Goal: Communication & Community: Answer question/provide support

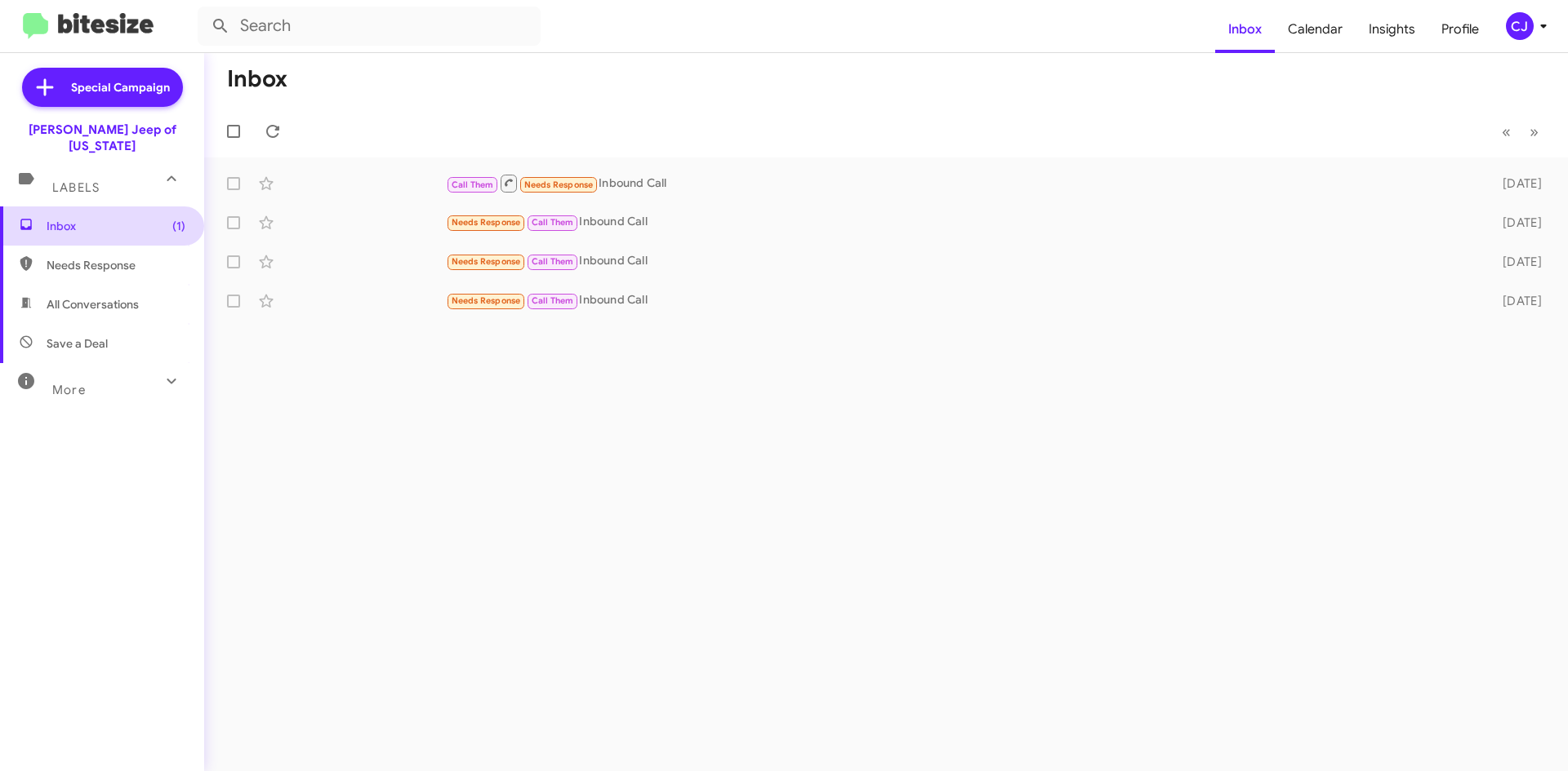
click at [110, 218] on span "Inbox (1)" at bounding box center [116, 226] width 139 height 17
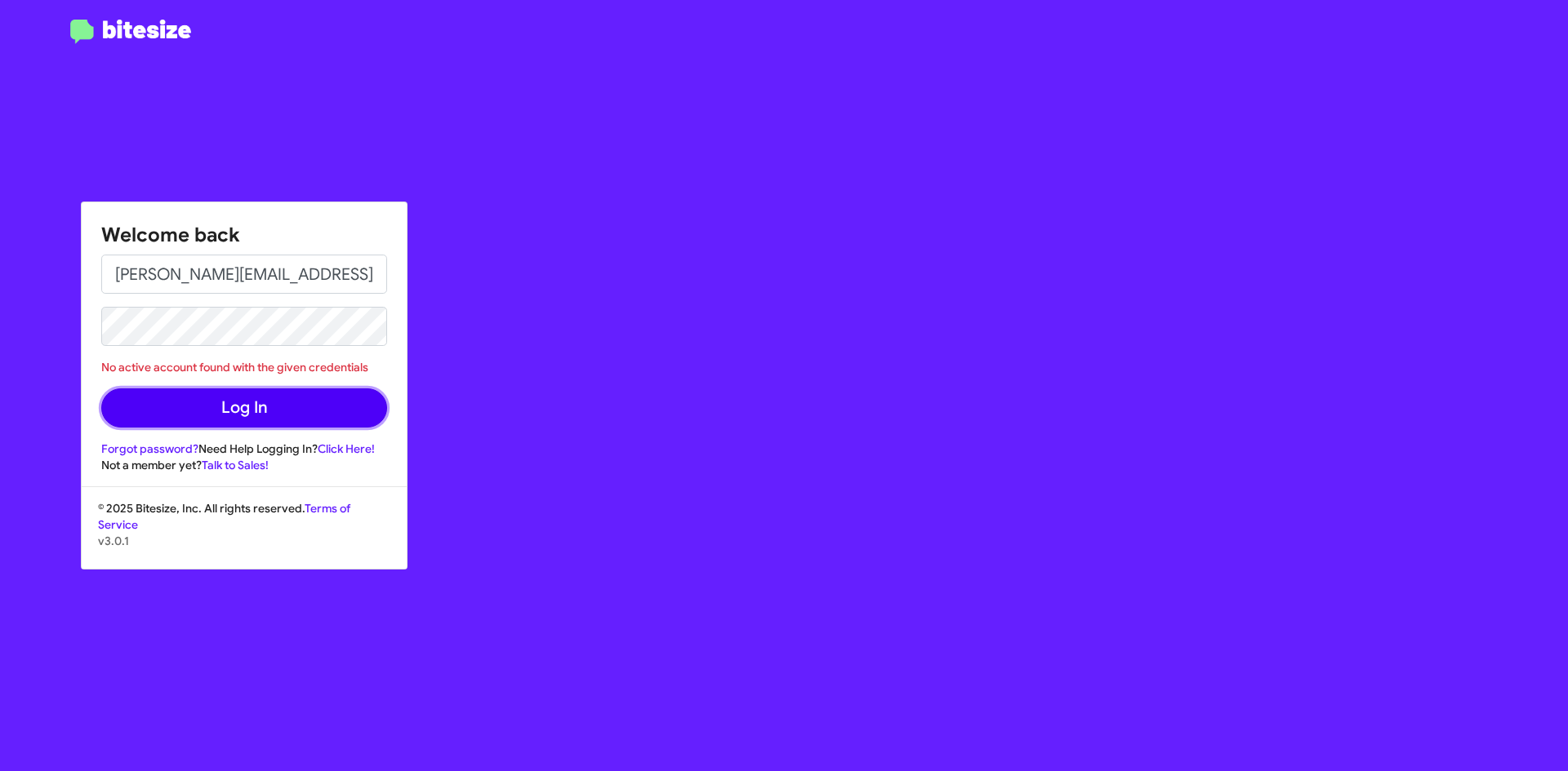
click at [243, 399] on button "Log In" at bounding box center [244, 408] width 286 height 39
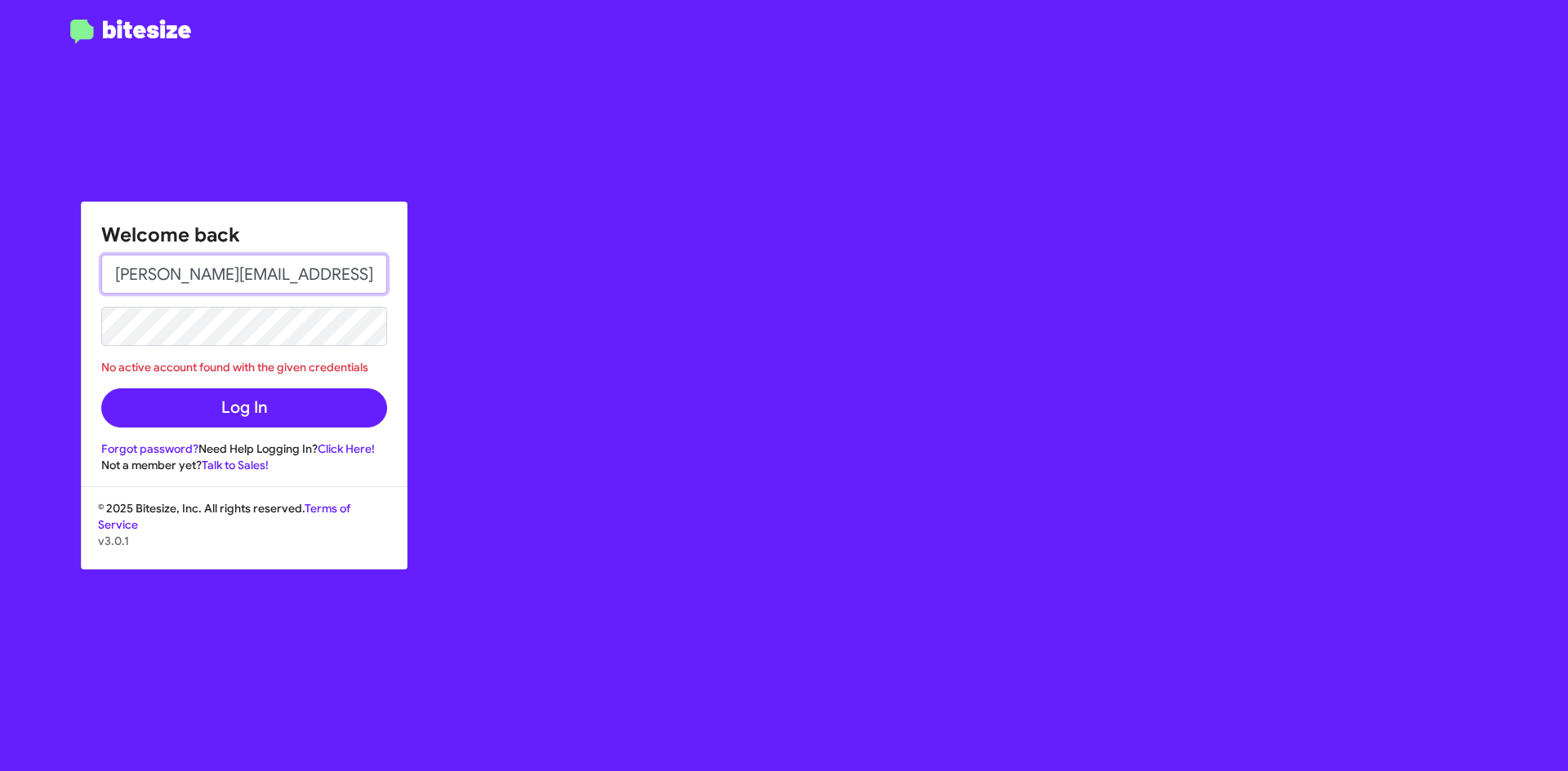
click at [129, 276] on input "Chuck@adamsjeep.com" at bounding box center [244, 274] width 286 height 39
type input "chuck@adamsjeep.com"
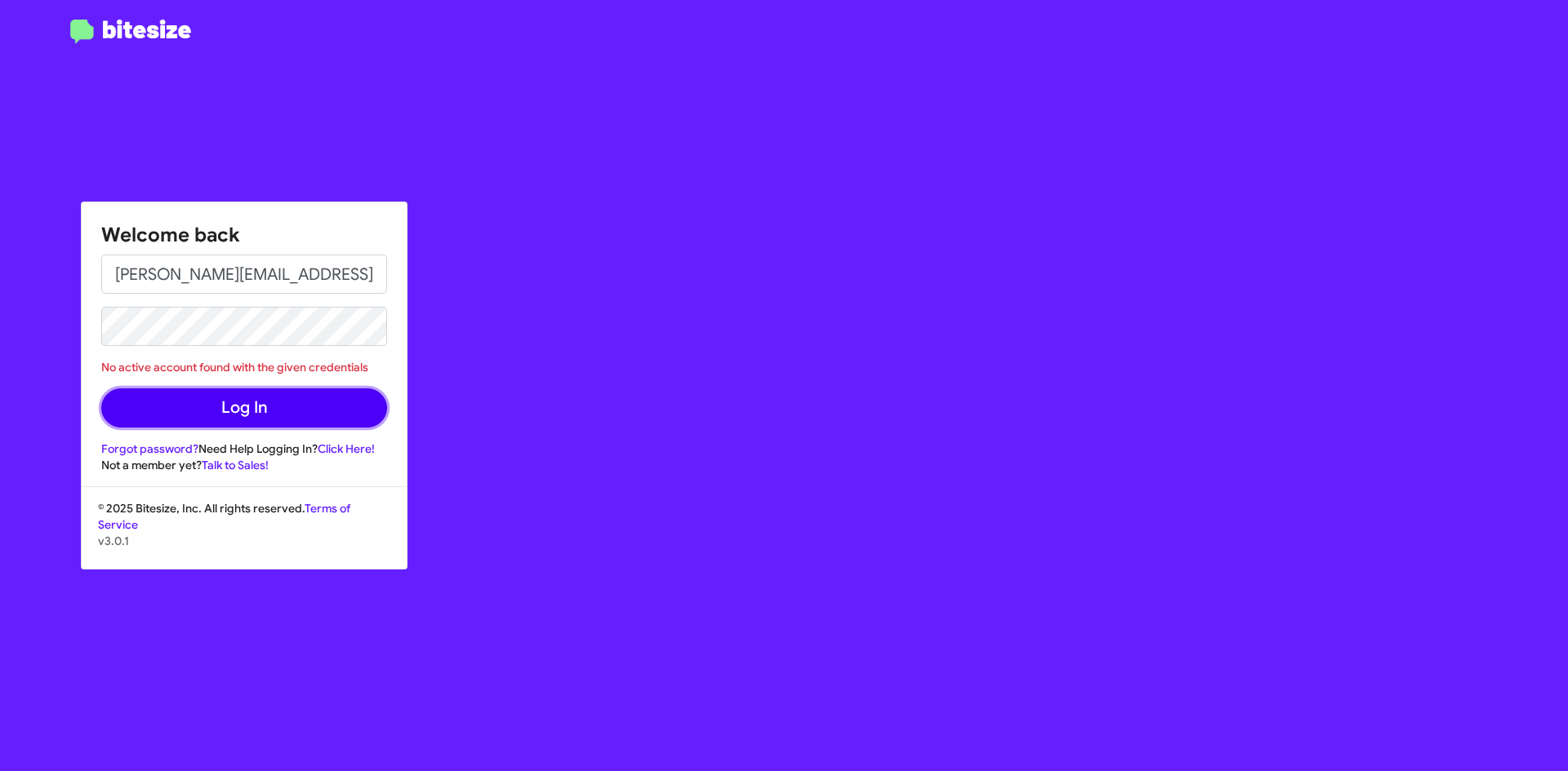
click at [240, 400] on button "Log In" at bounding box center [244, 408] width 286 height 39
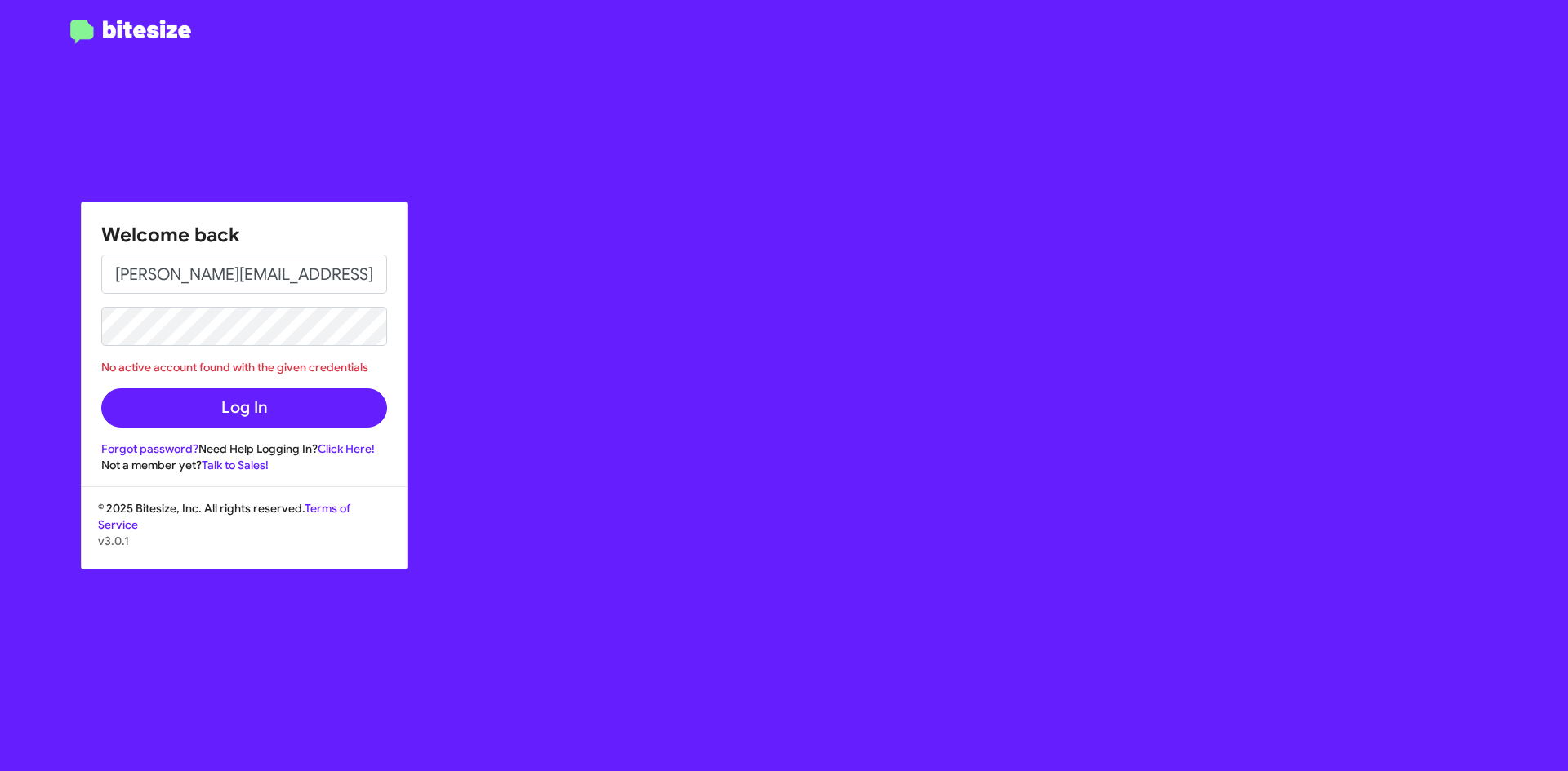
drag, startPoint x: 278, startPoint y: 241, endPoint x: 281, endPoint y: 253, distance: 12.4
click at [281, 253] on div "Welcome back chuck@adamsjeep.com No active account found with the given credent…" at bounding box center [244, 337] width 325 height 271
click at [327, 273] on input "chuck@adamsjeep.com" at bounding box center [244, 274] width 286 height 39
click at [325, 283] on input "chuck@adamsjeep.com" at bounding box center [244, 274] width 286 height 39
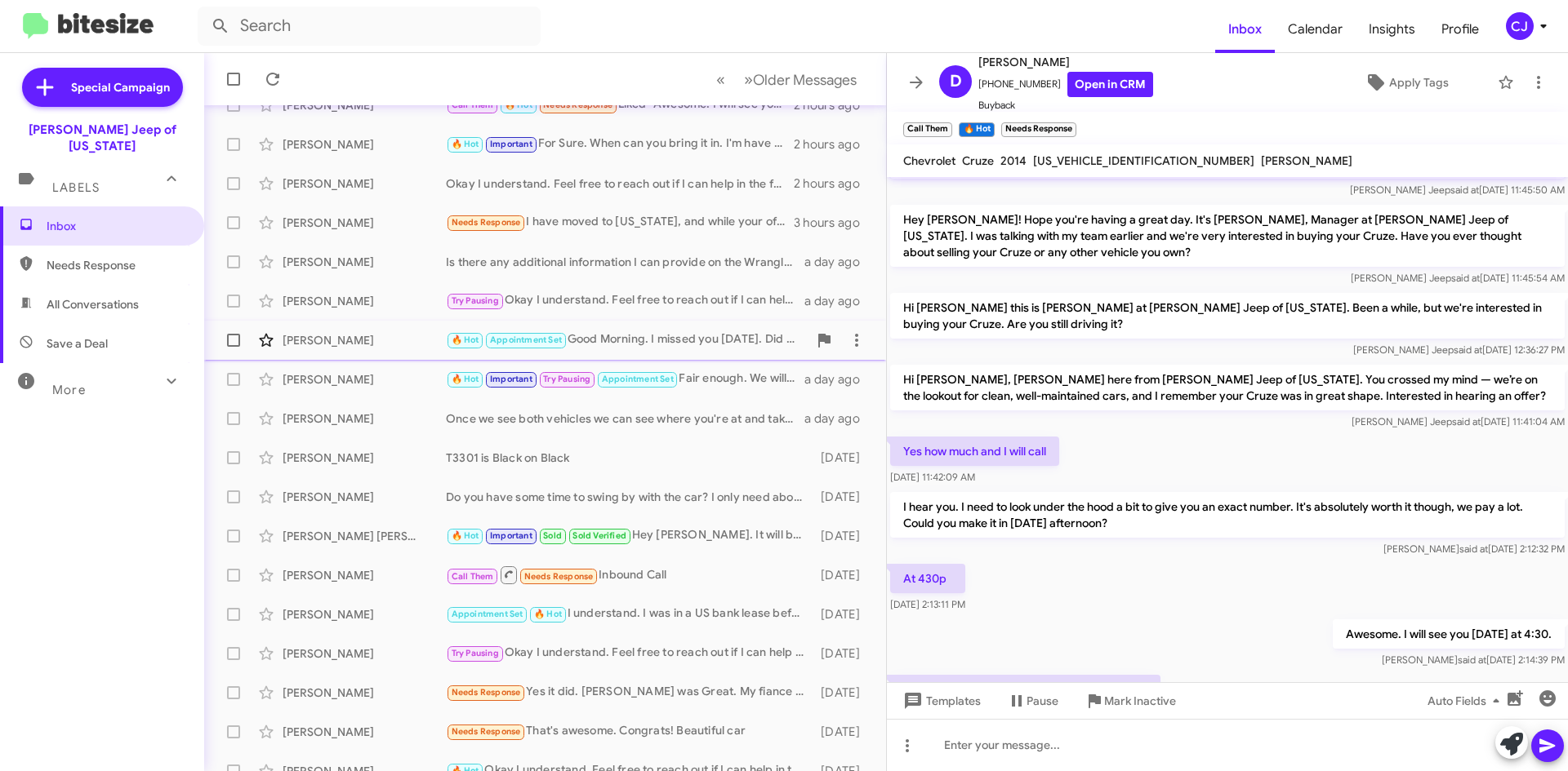
scroll to position [176, 0]
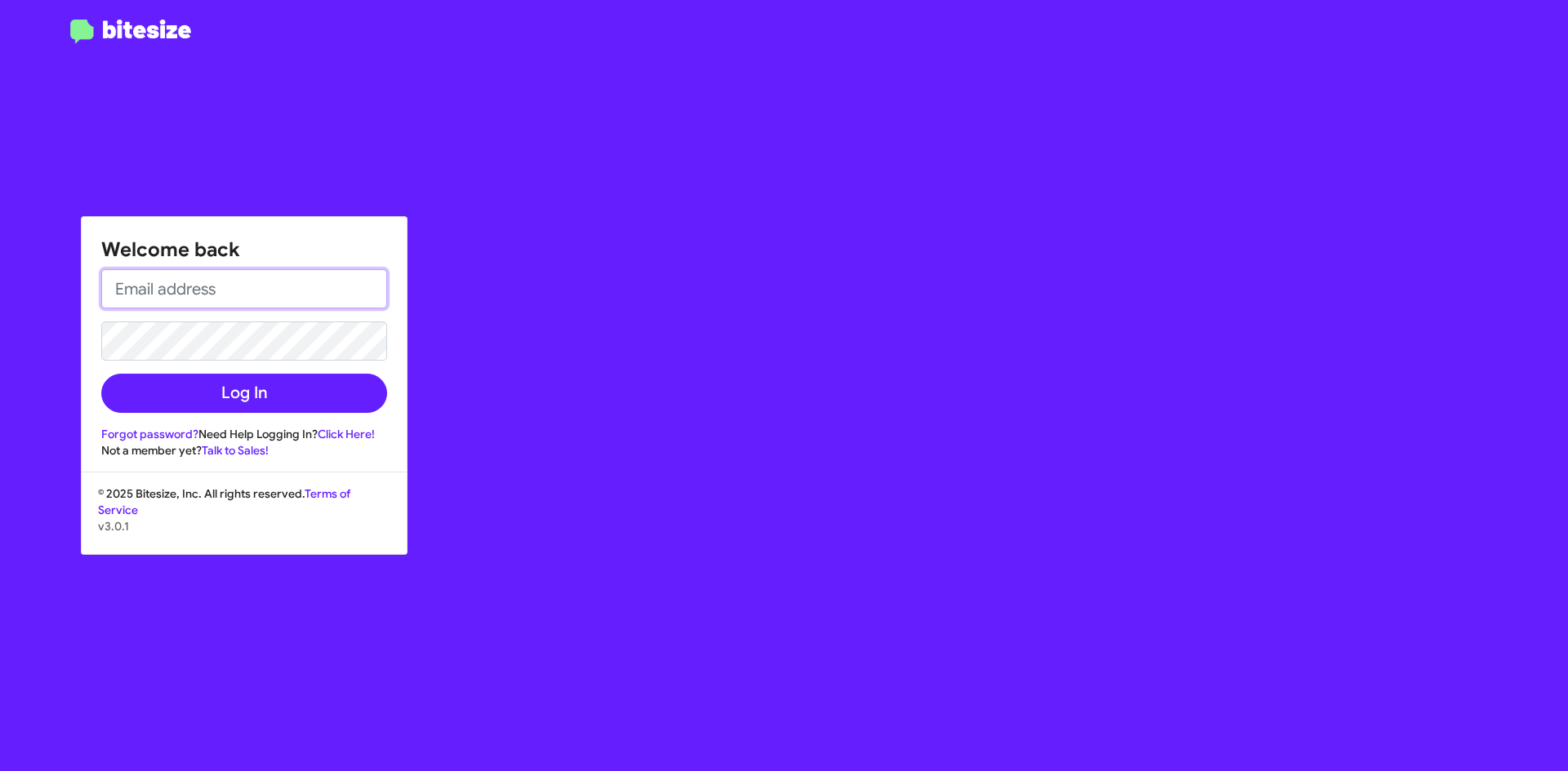
click at [169, 285] on input "email" at bounding box center [244, 289] width 286 height 39
type input "chuck@adamsjeep.com"
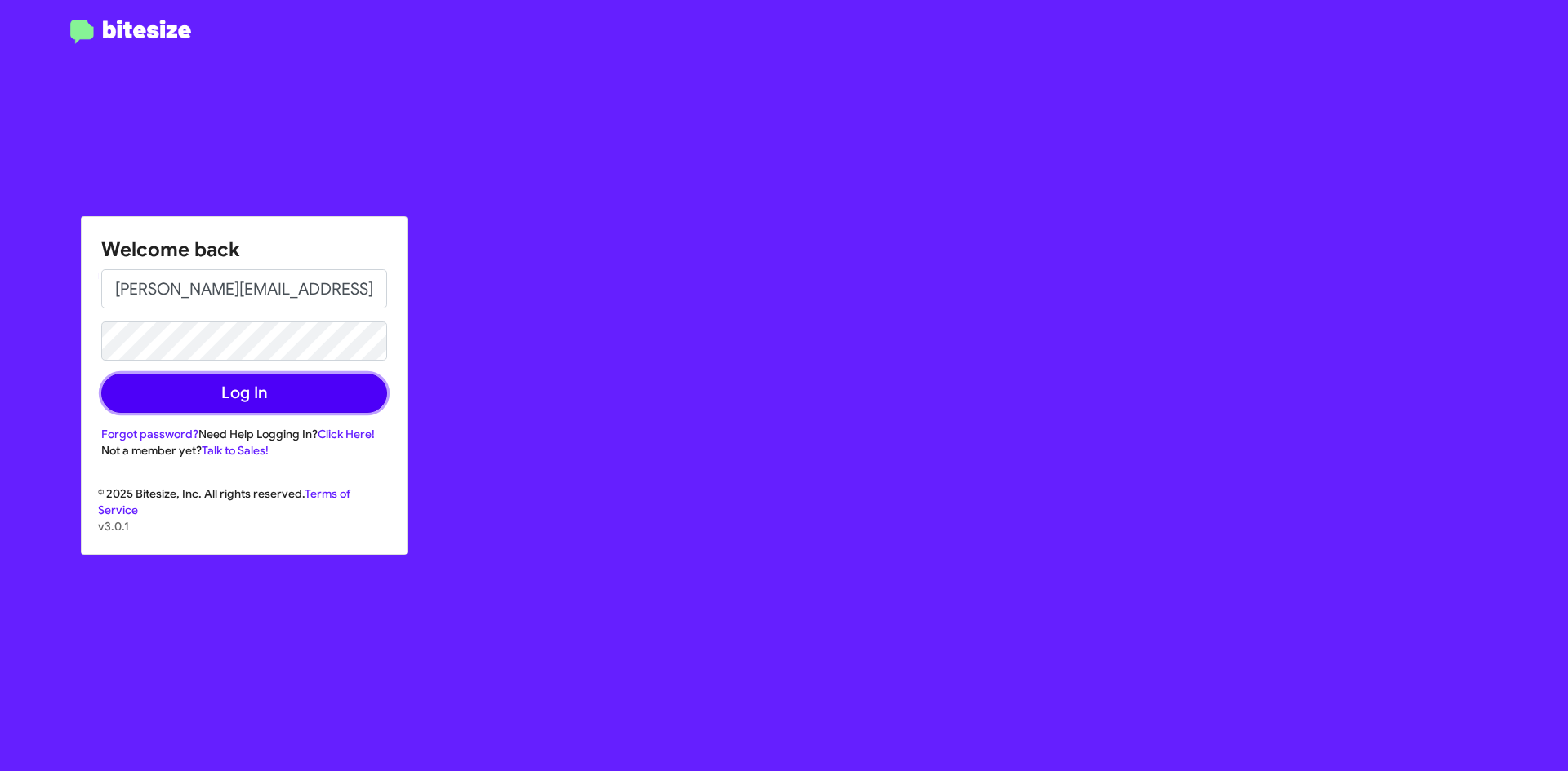
click at [229, 399] on button "Log In" at bounding box center [244, 393] width 286 height 39
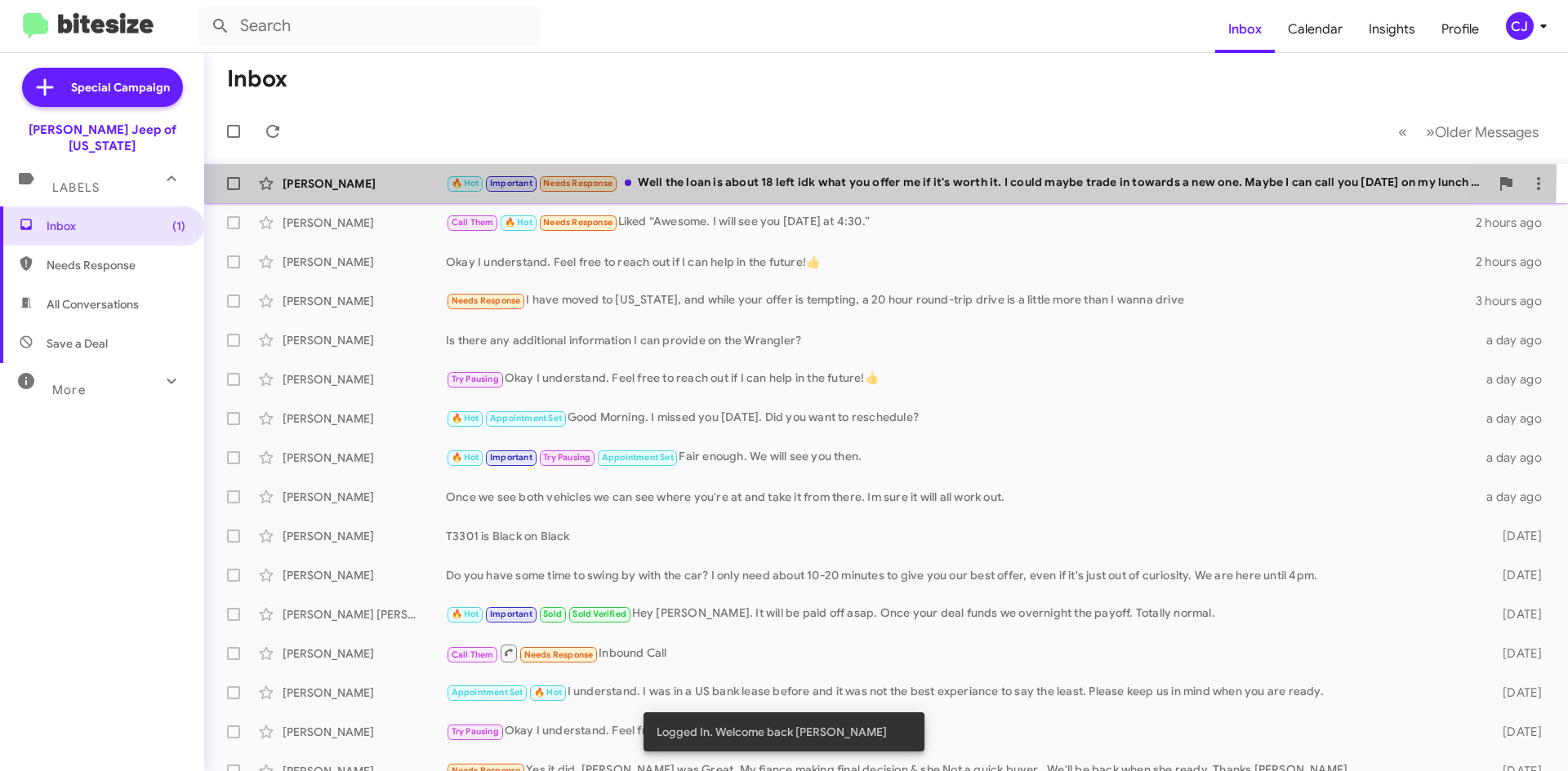
click at [786, 171] on div "Conrad Lahurd 🔥 Hot Important Needs Response Well the loan is about 18 left idk…" at bounding box center [886, 183] width 1338 height 33
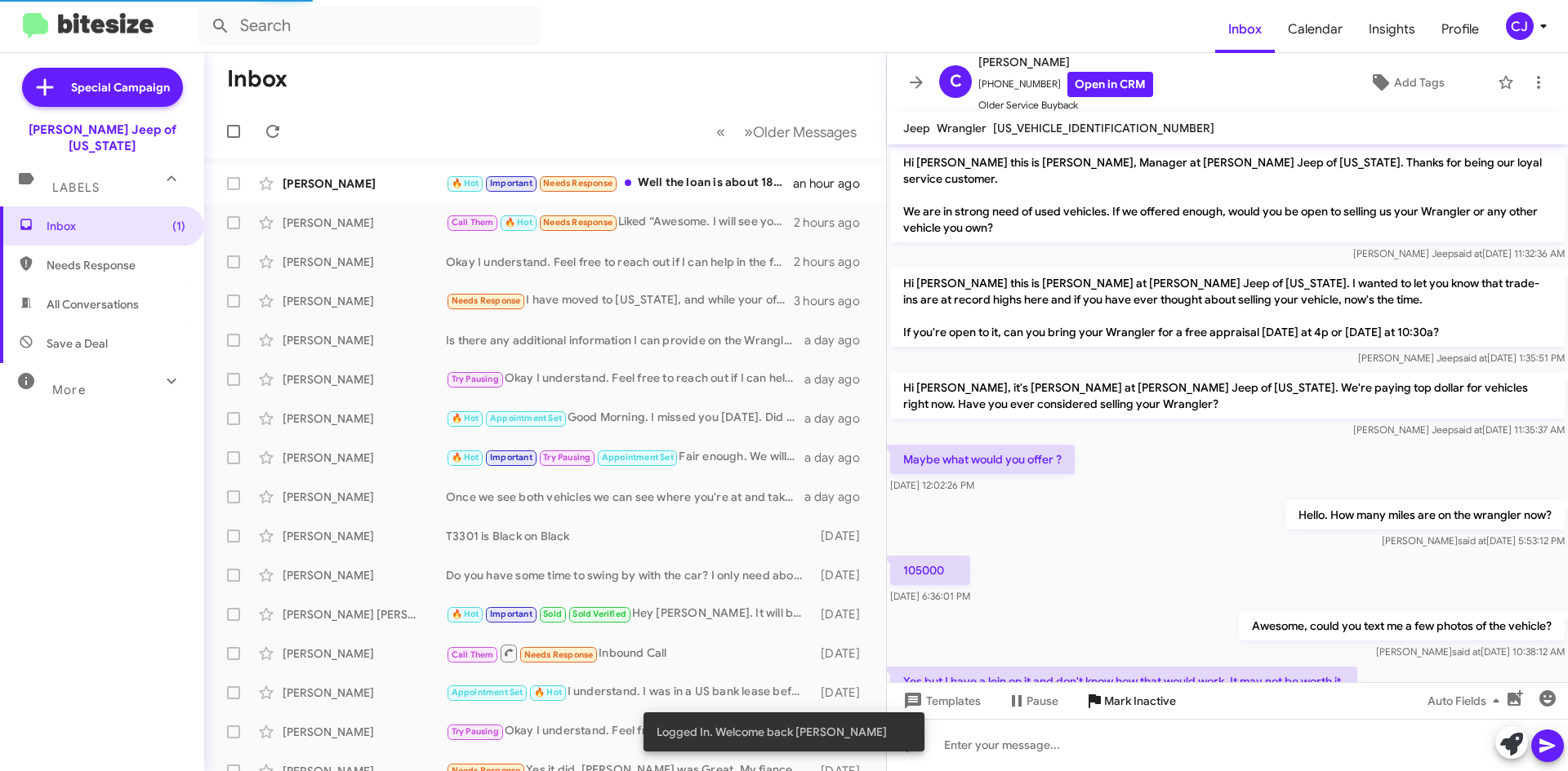
scroll to position [774, 0]
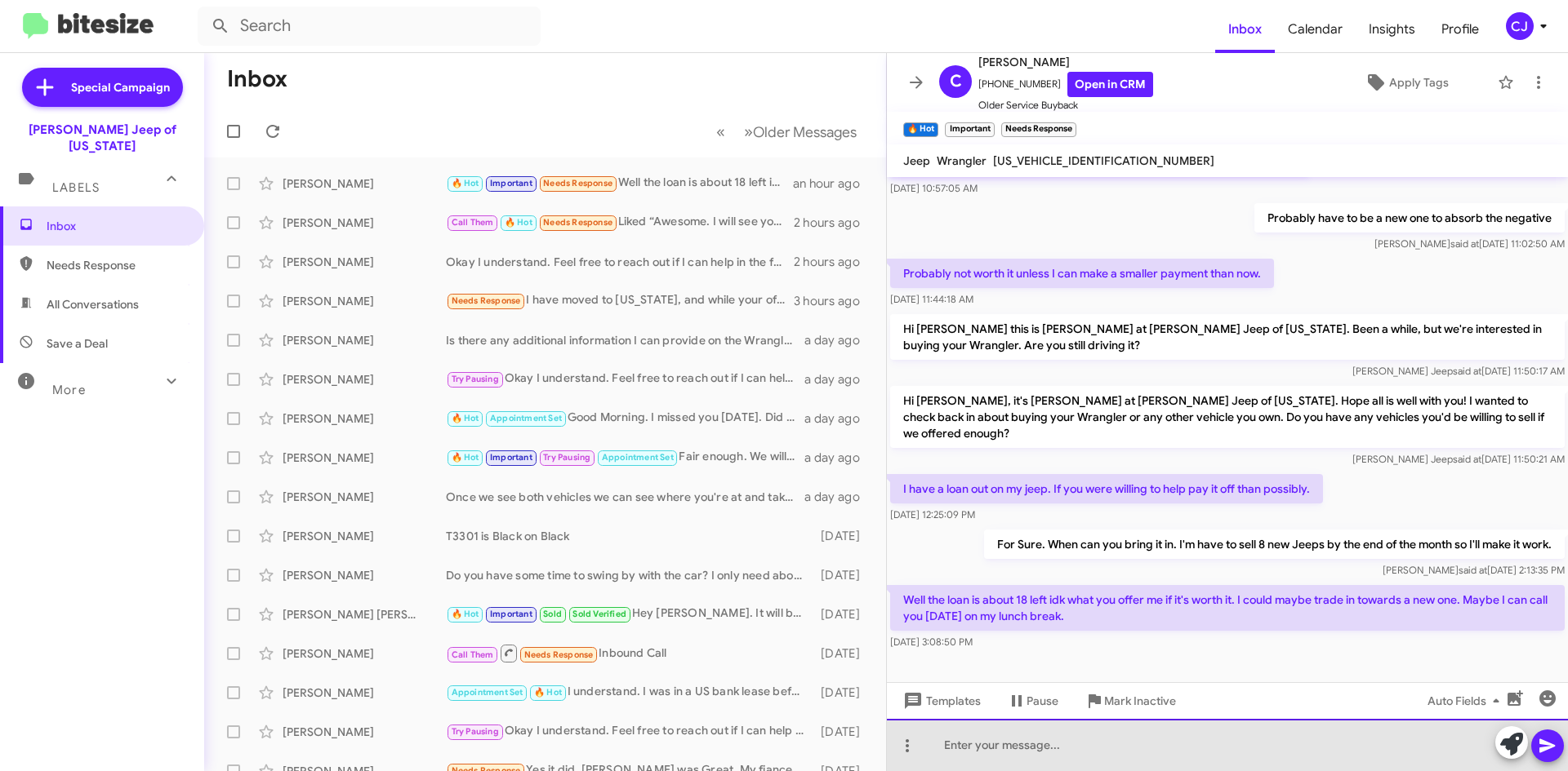
click at [965, 751] on div at bounding box center [1227, 745] width 681 height 52
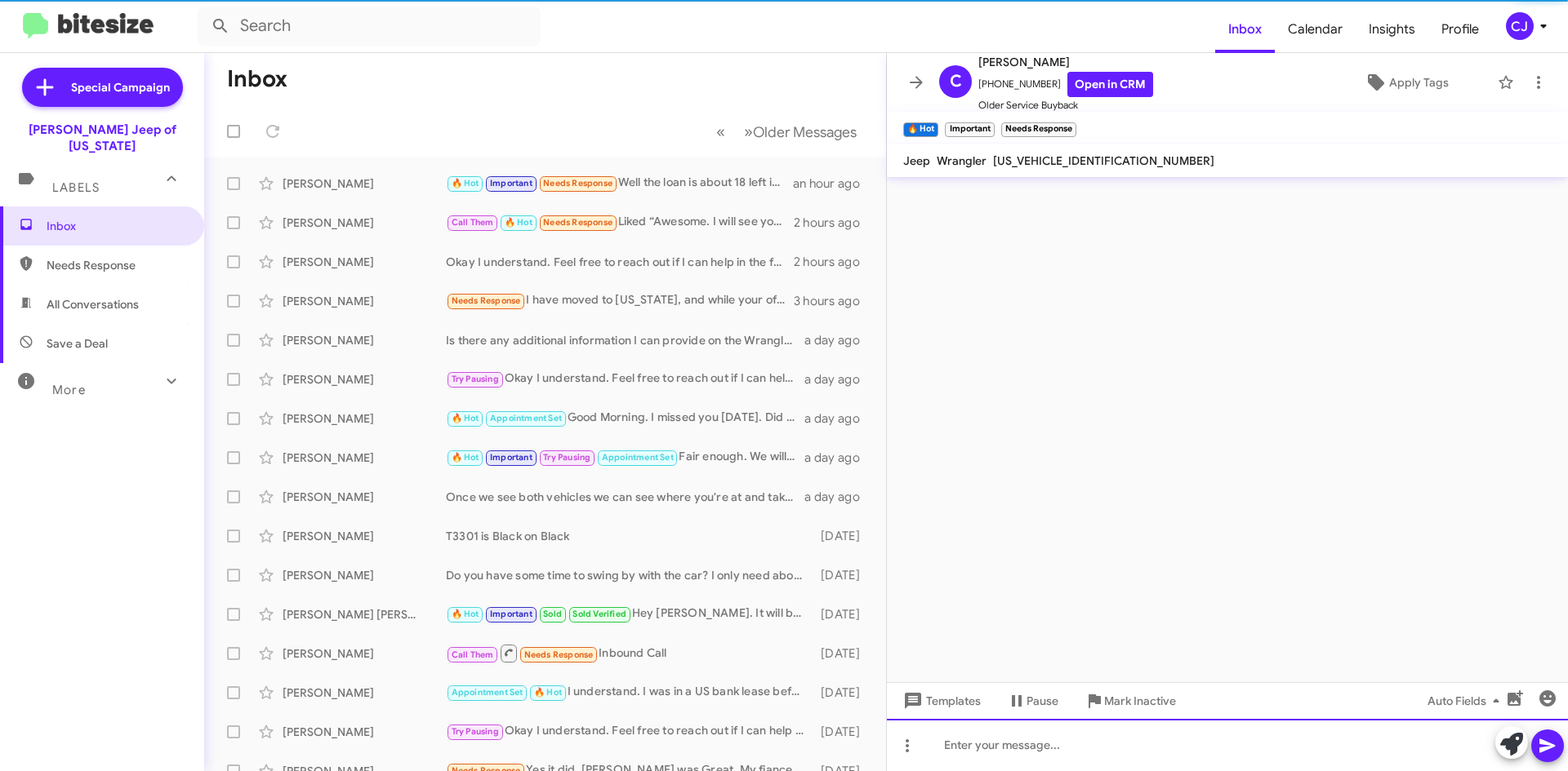
scroll to position [0, 0]
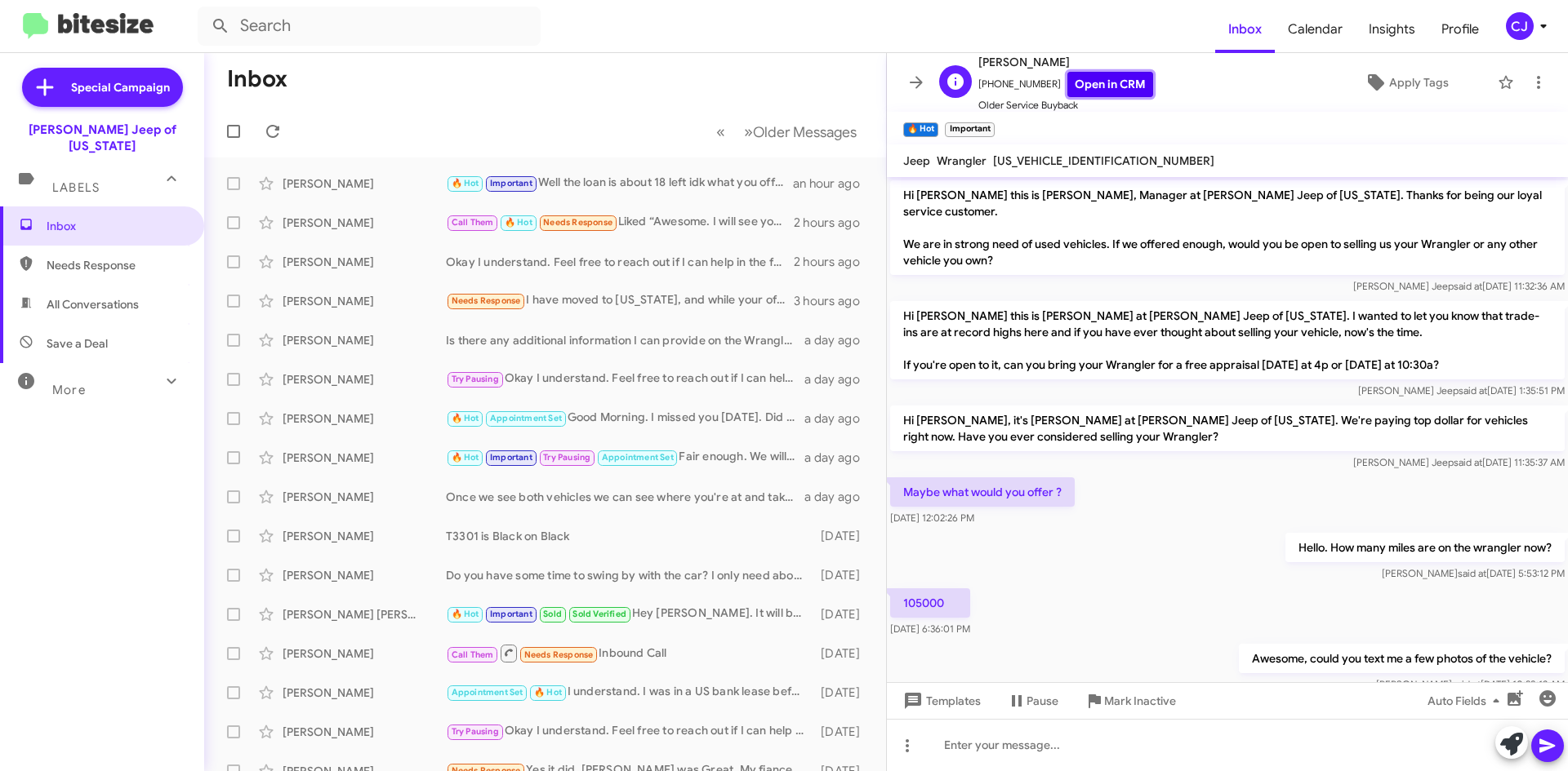
click at [1096, 88] on link "Open in CRM" at bounding box center [1111, 84] width 86 height 25
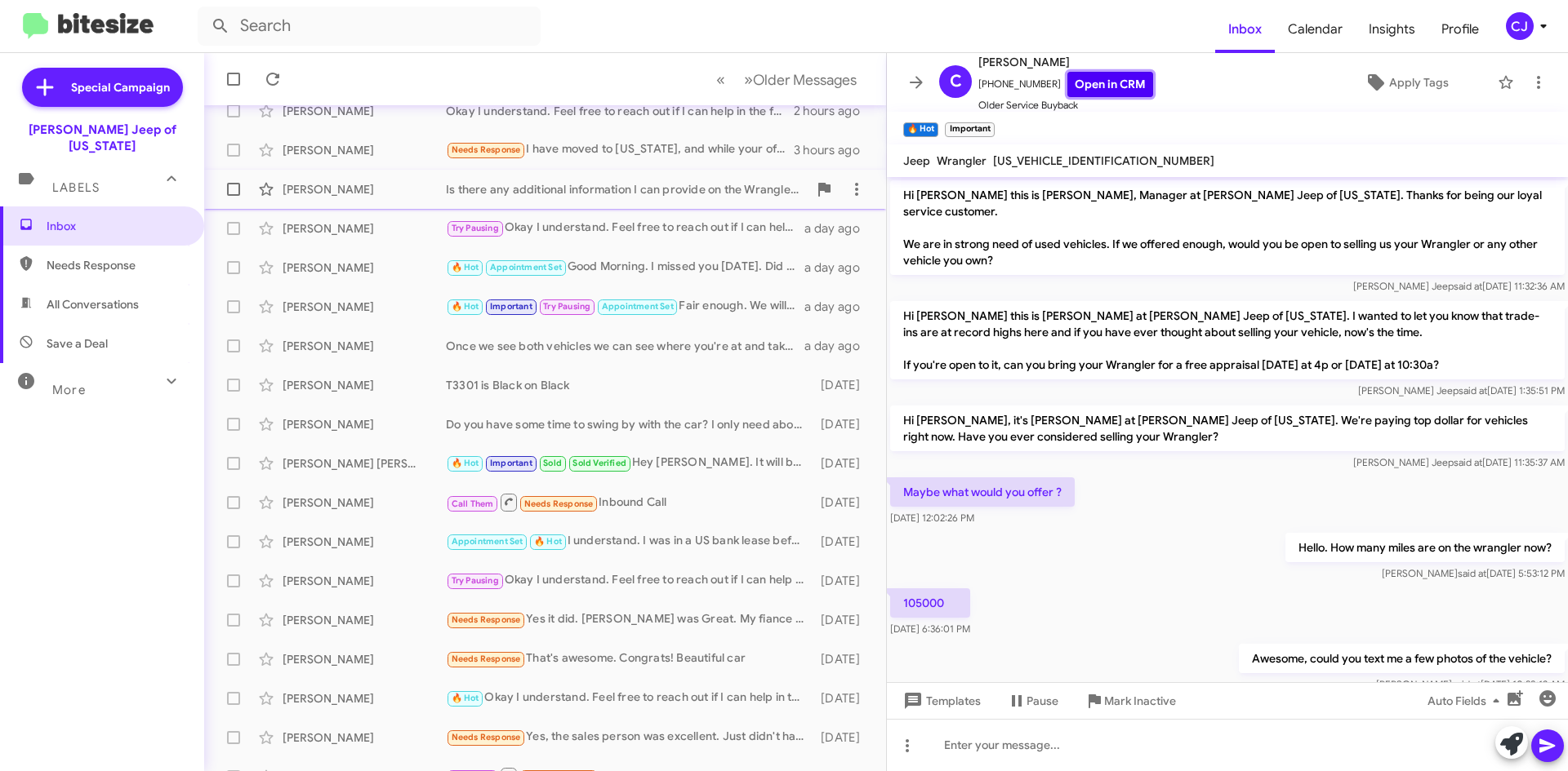
scroll to position [176, 0]
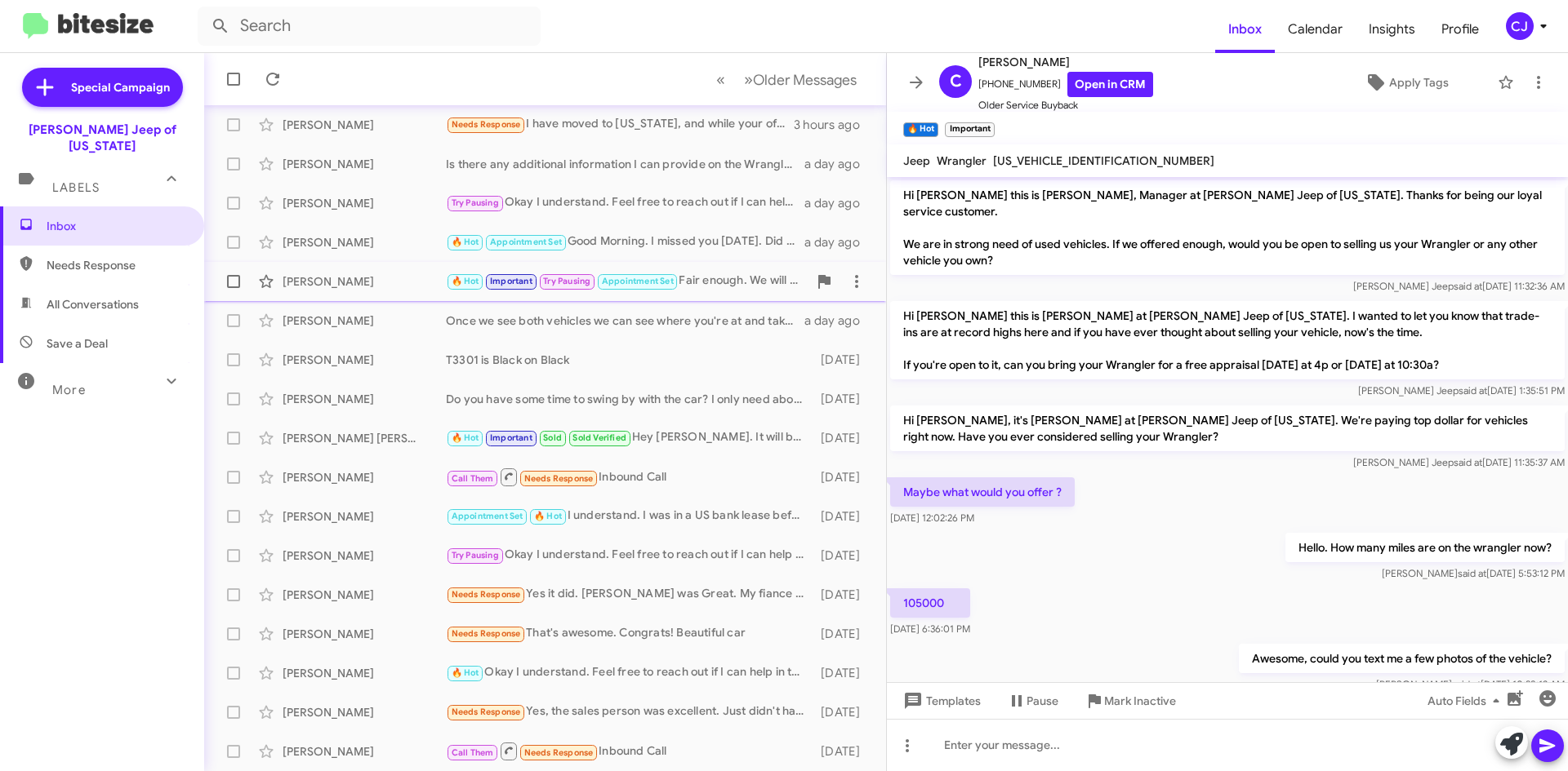
click at [353, 276] on div "[PERSON_NAME]" at bounding box center [363, 282] width 163 height 17
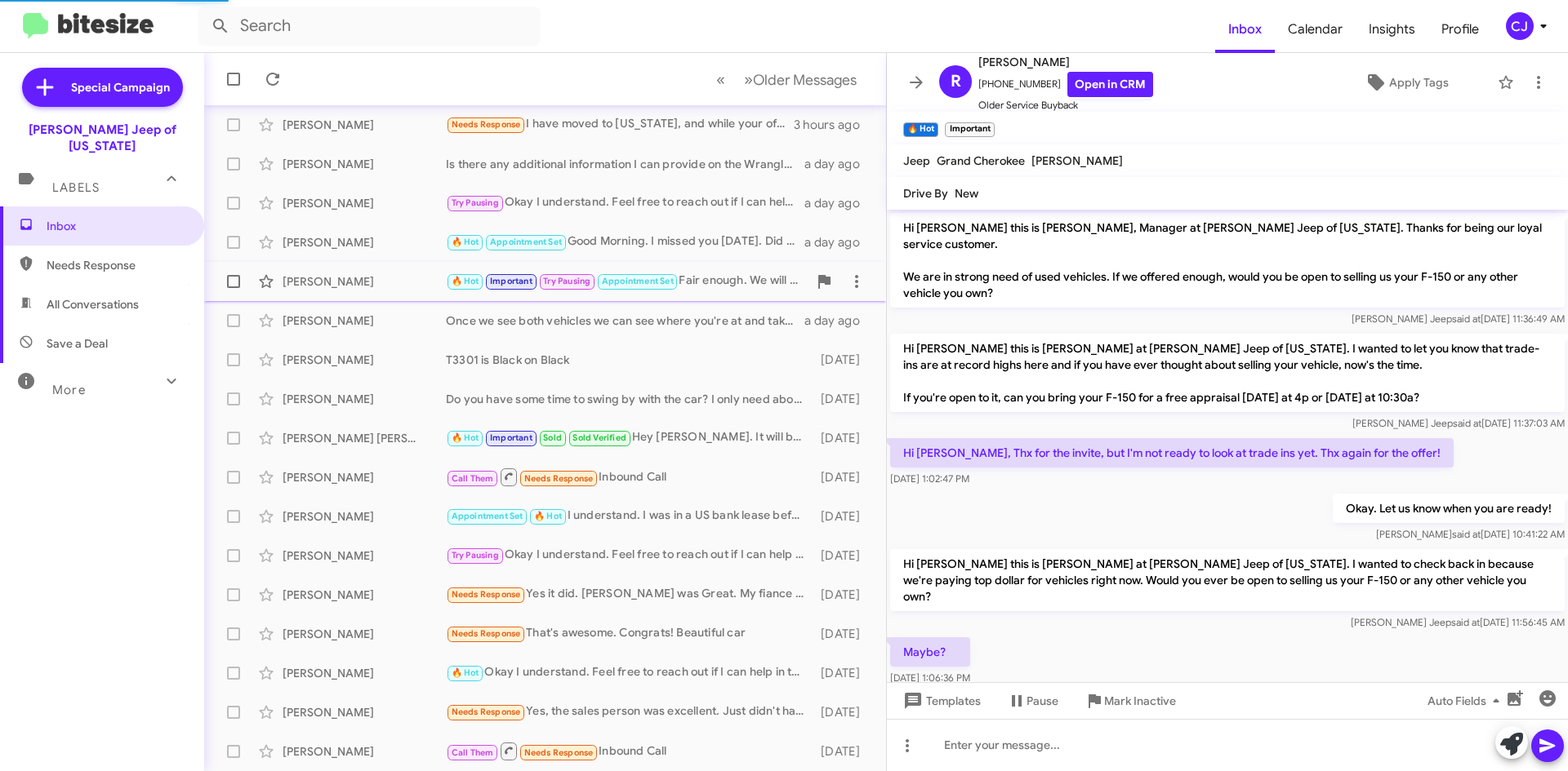
scroll to position [618, 0]
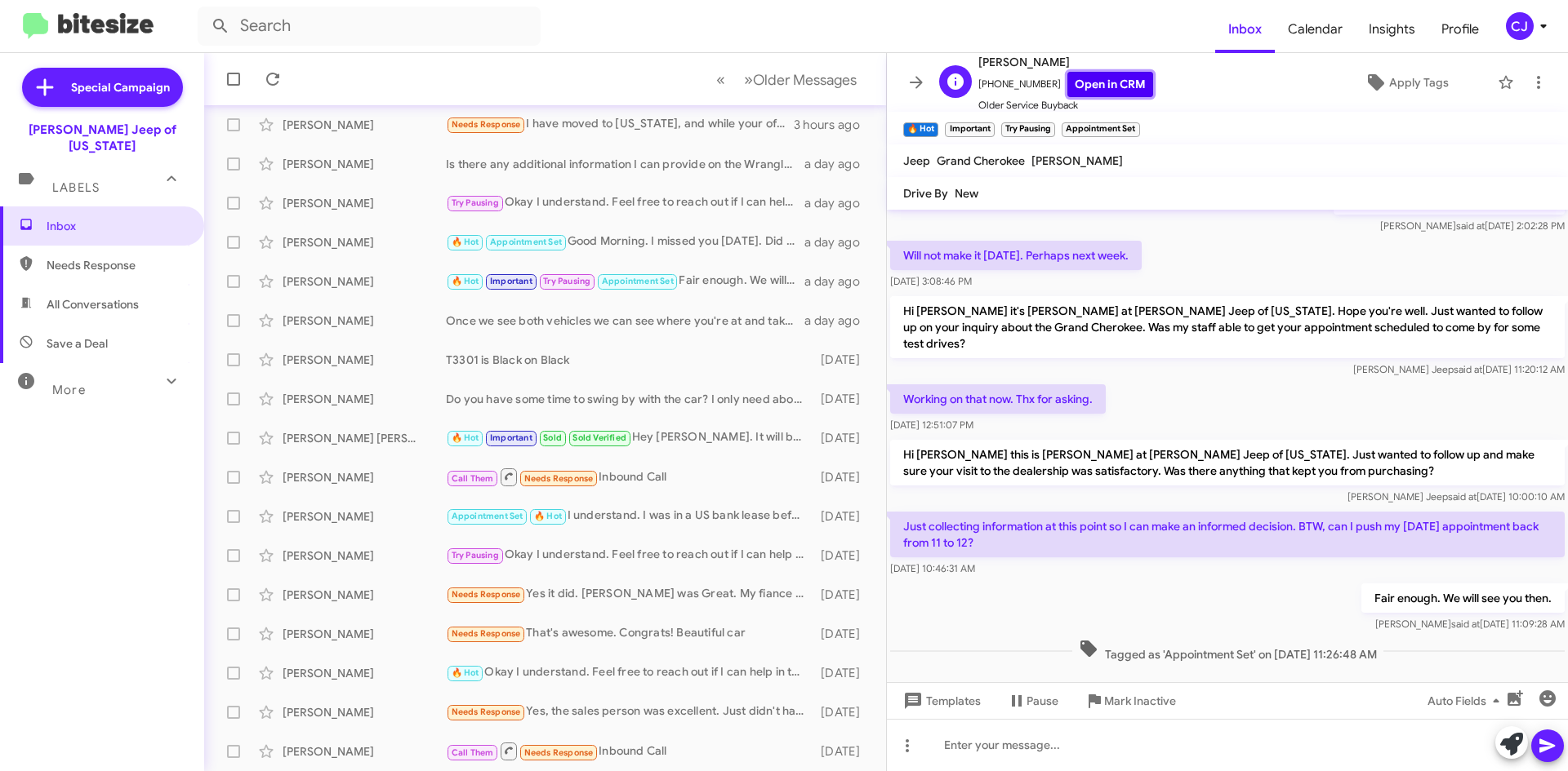
click at [1099, 90] on link "Open in CRM" at bounding box center [1111, 84] width 86 height 25
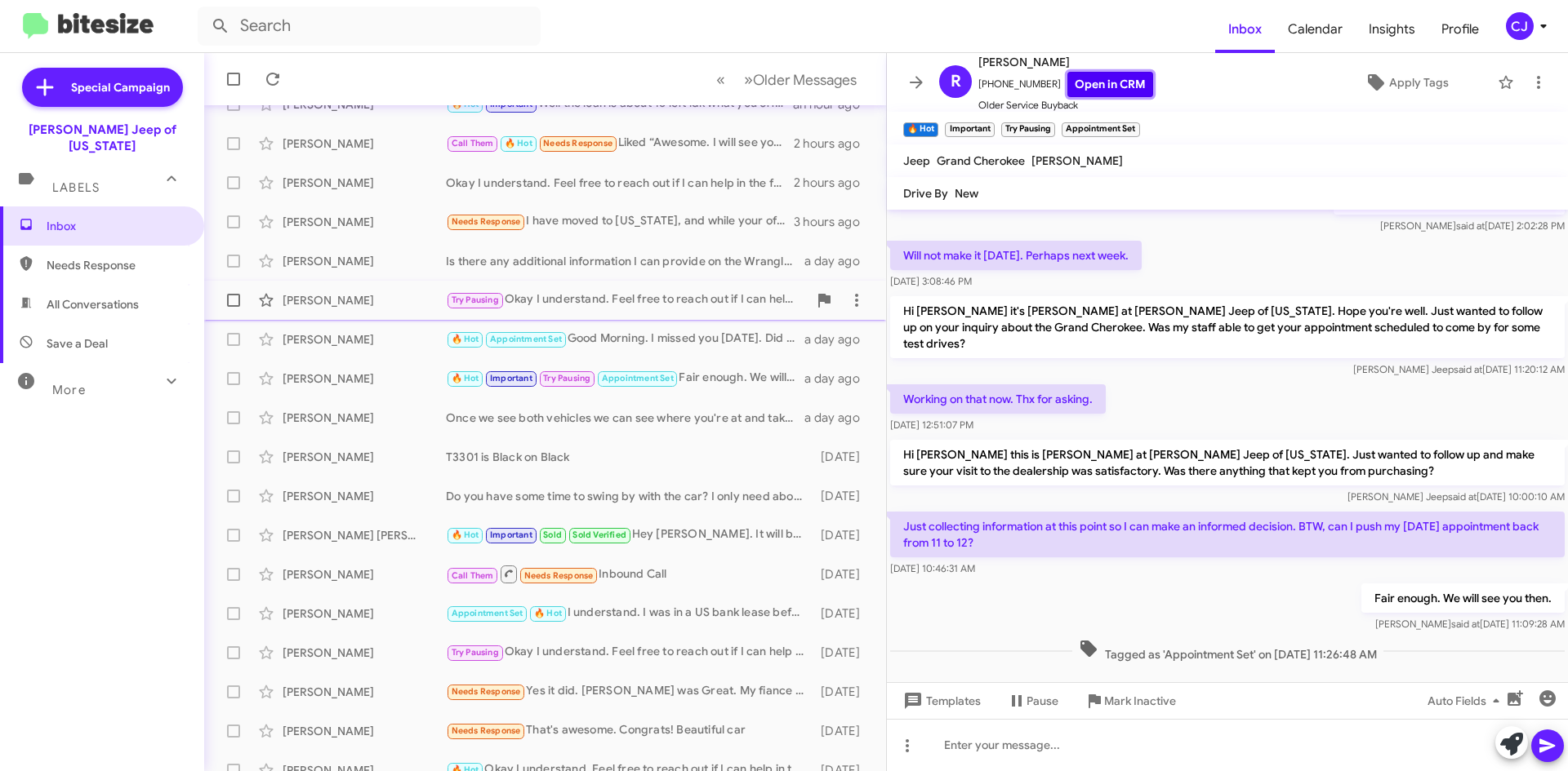
scroll to position [0, 0]
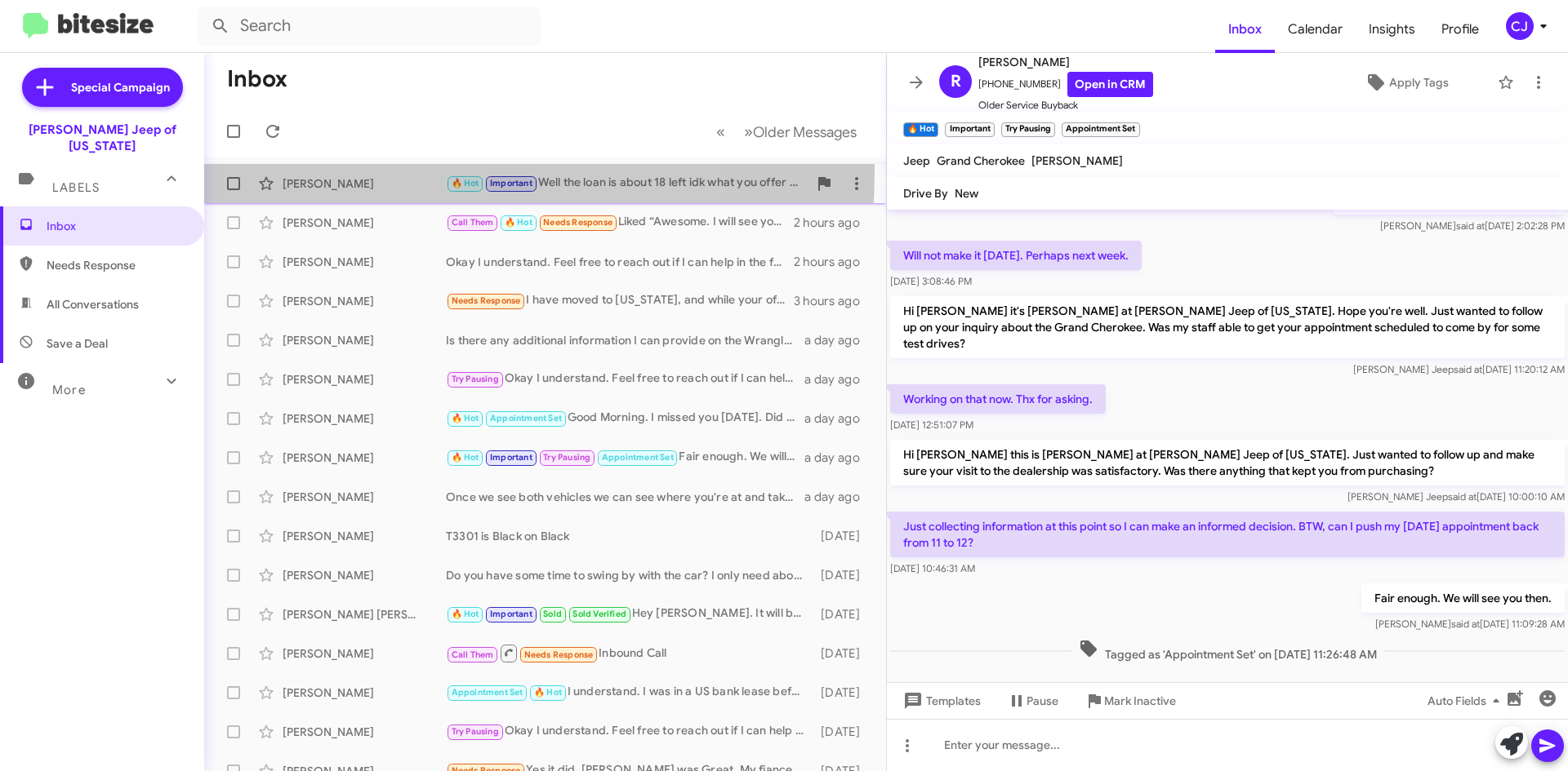
click at [386, 172] on div "Conrad Lahurd 🔥 Hot Important Well the loan is about 18 left idk what you offer…" at bounding box center [545, 183] width 656 height 33
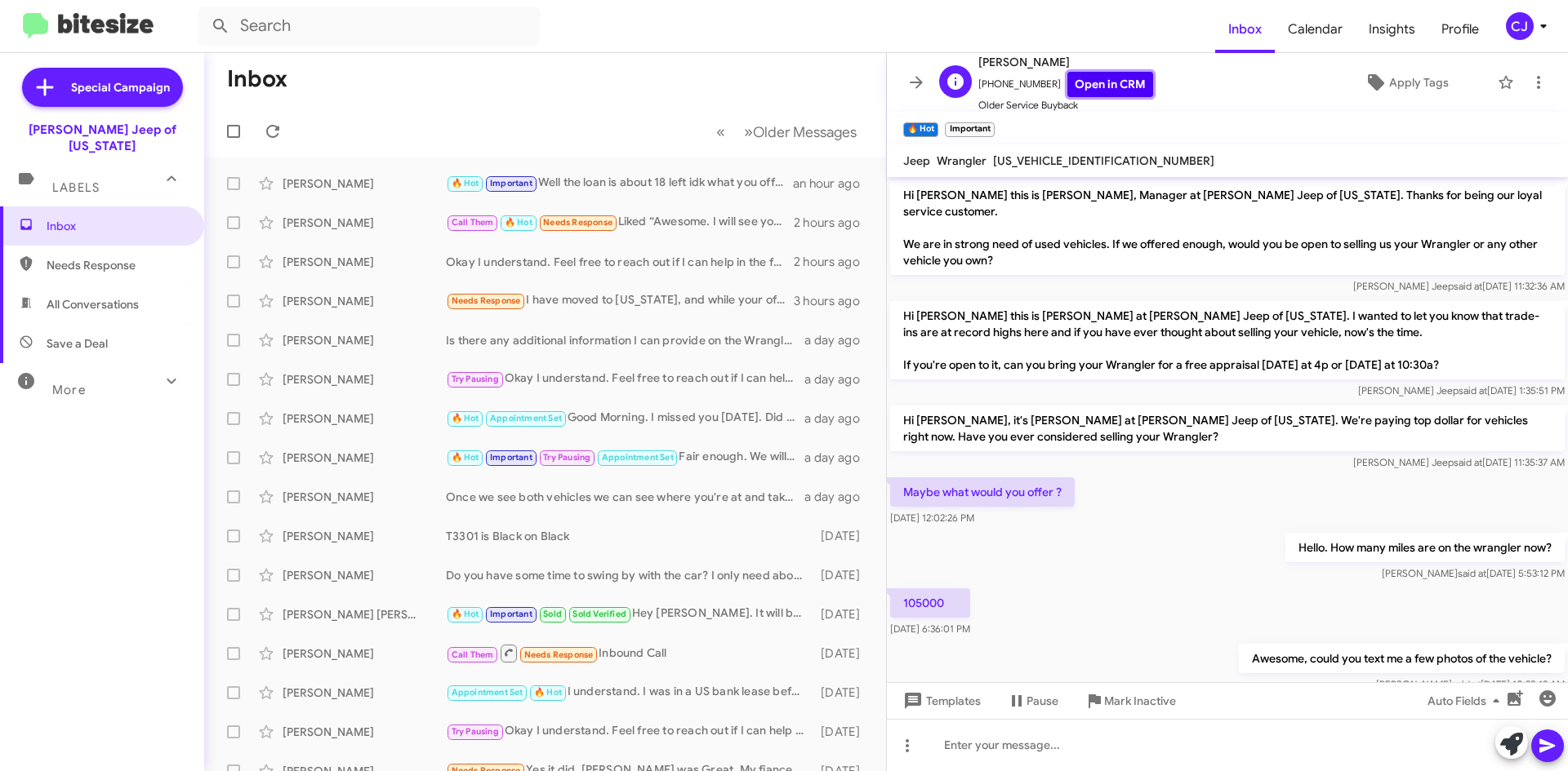
click at [1077, 86] on link "Open in CRM" at bounding box center [1111, 84] width 86 height 25
